Goal: Transaction & Acquisition: Purchase product/service

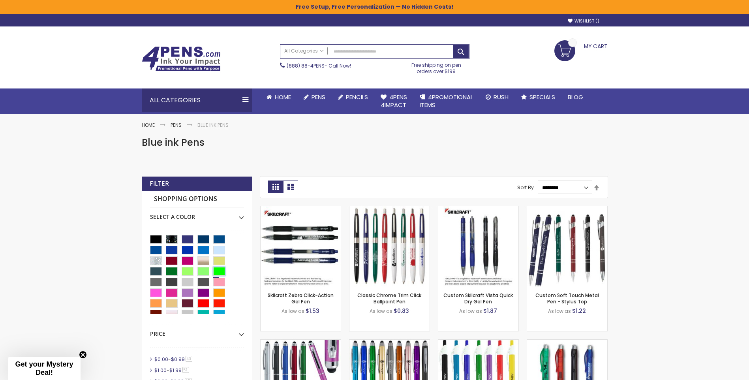
click at [221, 272] on div "Lime Green" at bounding box center [219, 271] width 12 height 9
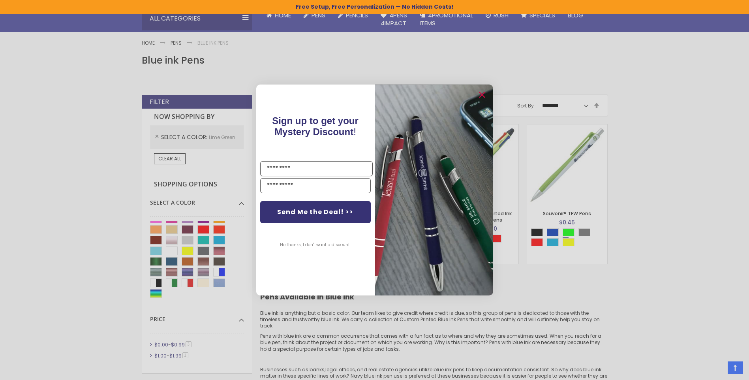
scroll to position [39, 0]
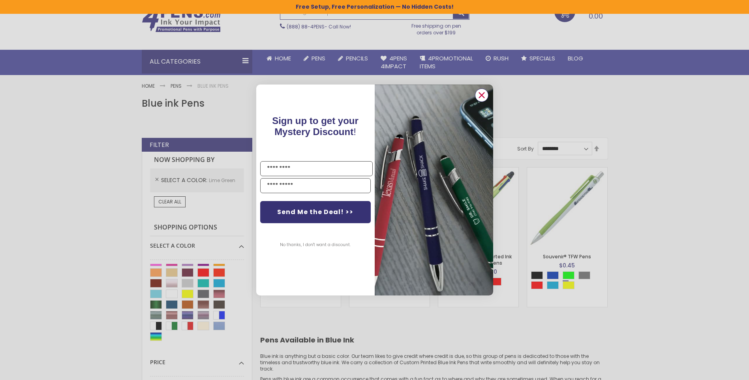
click at [480, 96] on icon "Close dialog" at bounding box center [481, 95] width 5 height 5
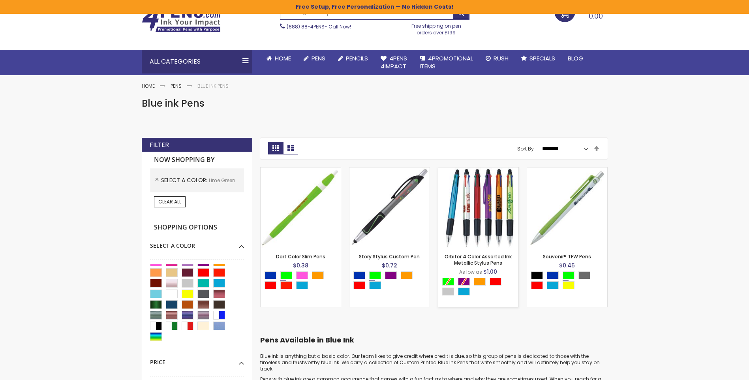
click at [491, 194] on img at bounding box center [478, 207] width 80 height 80
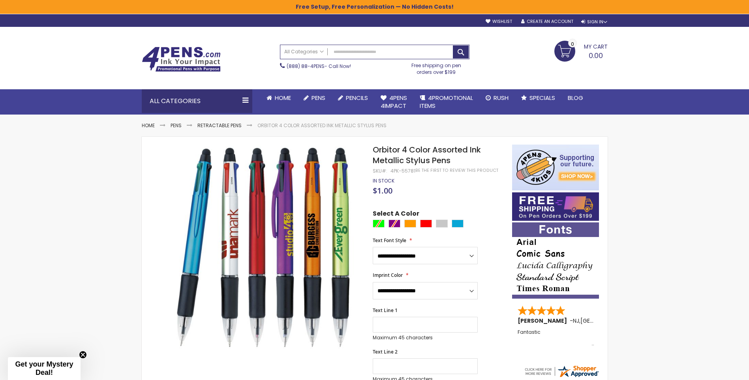
click at [375, 223] on div at bounding box center [440, 224] width 135 height 10
click at [379, 223] on div at bounding box center [440, 224] width 135 height 10
